Goal: Information Seeking & Learning: Check status

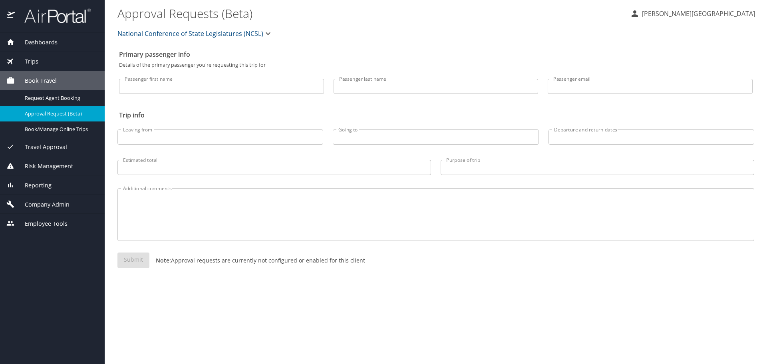
click at [49, 146] on span "Travel Approval" at bounding box center [41, 147] width 52 height 9
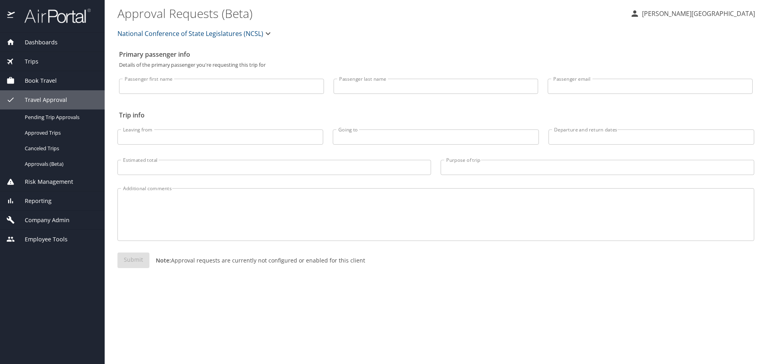
click at [51, 205] on div "Reporting" at bounding box center [52, 201] width 92 height 9
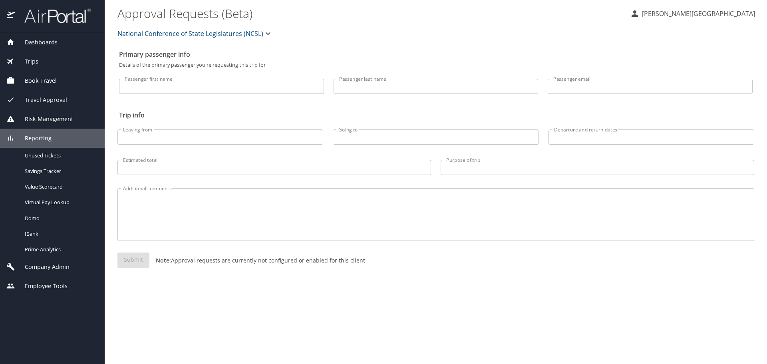
click at [50, 142] on span "Reporting" at bounding box center [33, 138] width 37 height 9
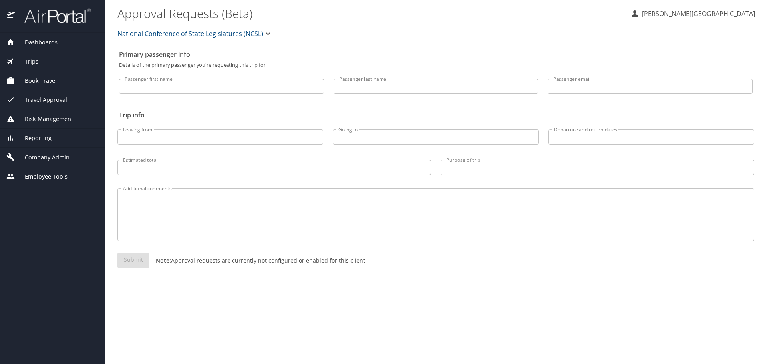
click at [50, 142] on span "Reporting" at bounding box center [33, 138] width 37 height 9
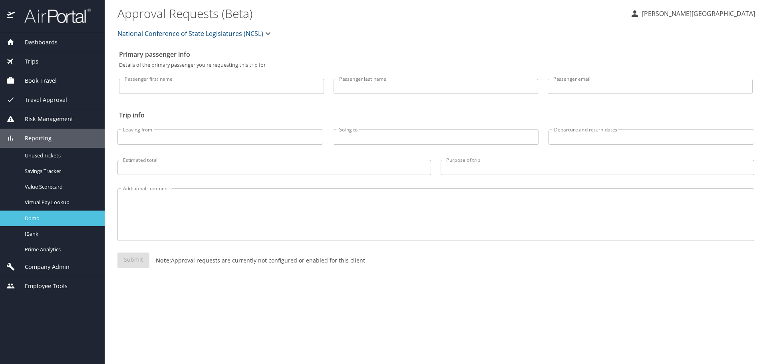
click at [68, 215] on span "Domo" at bounding box center [60, 219] width 70 height 8
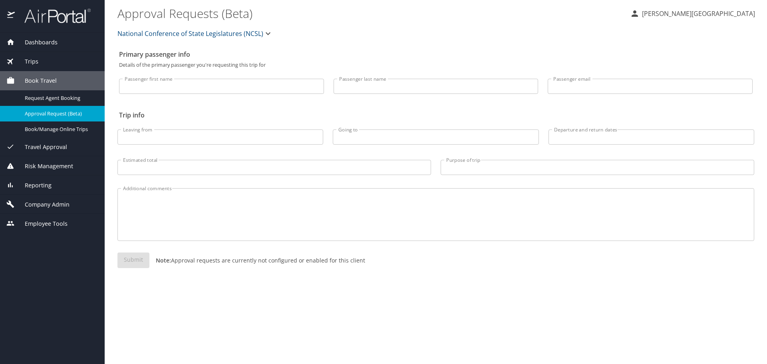
click at [55, 187] on div "Reporting" at bounding box center [52, 185] width 92 height 9
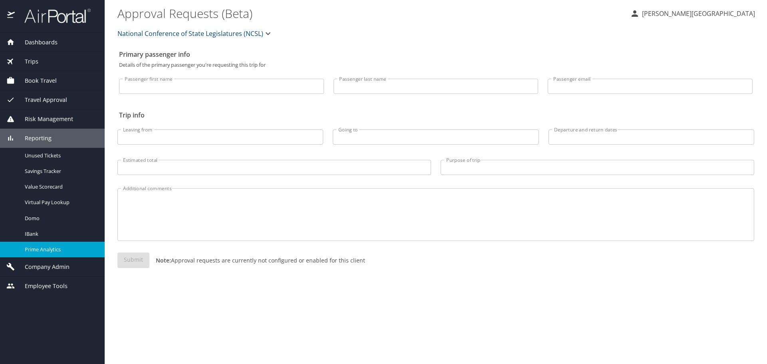
click at [64, 246] on span "Prime Analytics" at bounding box center [60, 250] width 70 height 8
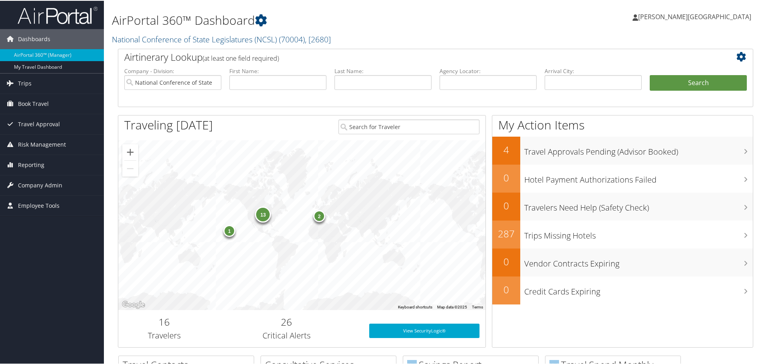
click at [259, 217] on div "13" at bounding box center [263, 214] width 16 height 16
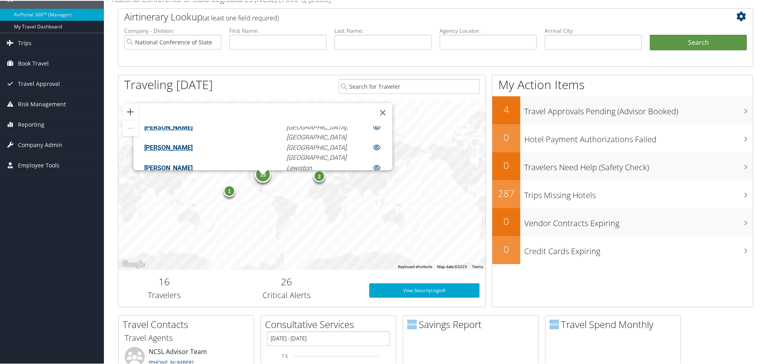
scroll to position [40, 0]
click at [241, 245] on link "TIMOTHY LANKFORD STOREY" at bounding box center [193, 249] width 98 height 8
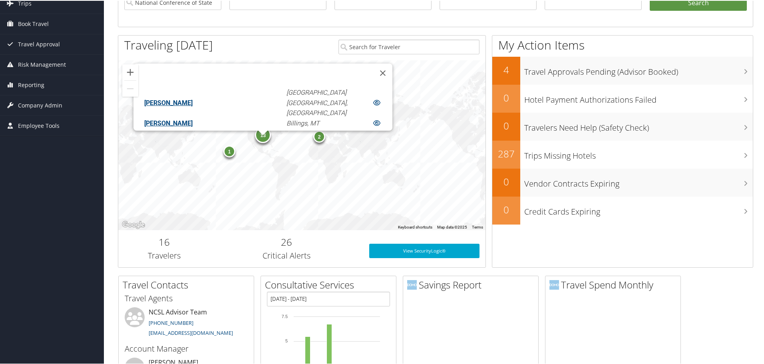
scroll to position [80, 0]
